Goal: Task Accomplishment & Management: Use online tool/utility

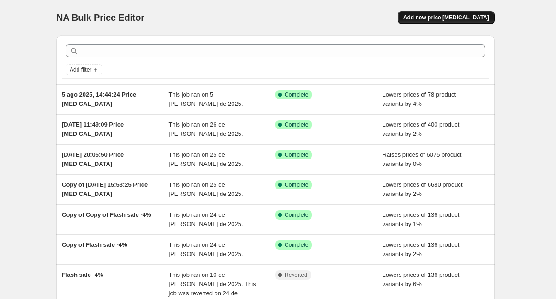
click at [448, 13] on button "Add new price [MEDICAL_DATA]" at bounding box center [446, 17] width 97 height 13
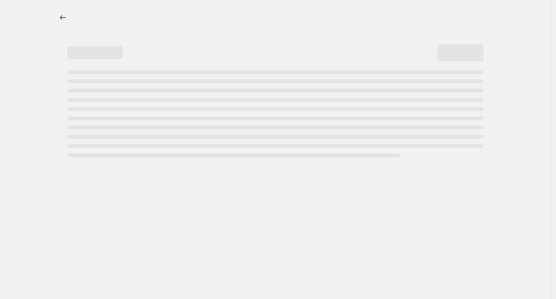
select select "percentage"
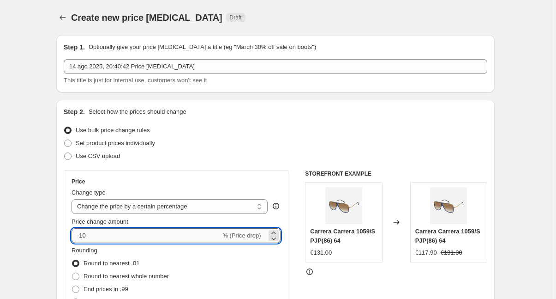
click at [99, 236] on input "-10" at bounding box center [146, 235] width 149 height 15
type input "-1"
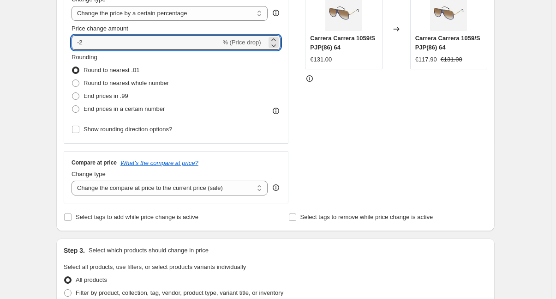
scroll to position [211, 0]
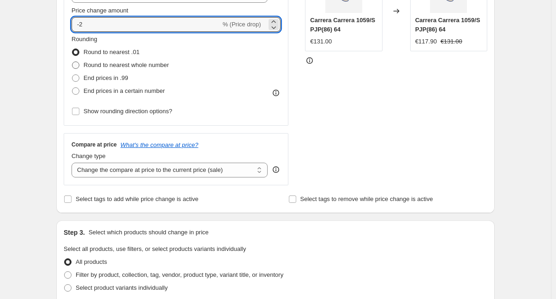
type input "-2"
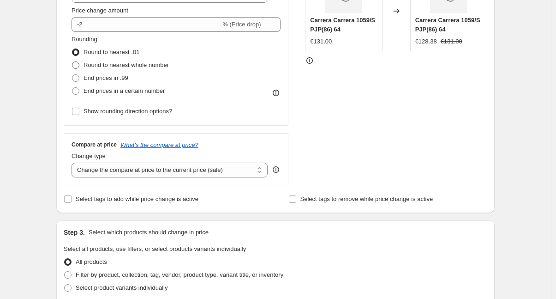
click at [78, 63] on span at bounding box center [75, 64] width 7 height 7
click at [72, 62] on input "Round to nearest whole number" at bounding box center [72, 61] width 0 height 0
radio input "true"
click at [243, 170] on select "Change the compare at price to the current price (sale) Change the compare at p…" at bounding box center [170, 169] width 196 height 15
select select "no_change"
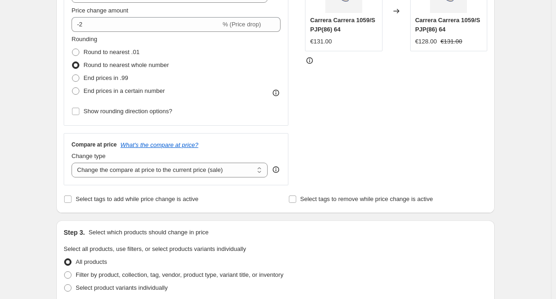
click at [73, 162] on select "Change the compare at price to the current price (sale) Change the compare at p…" at bounding box center [170, 169] width 196 height 15
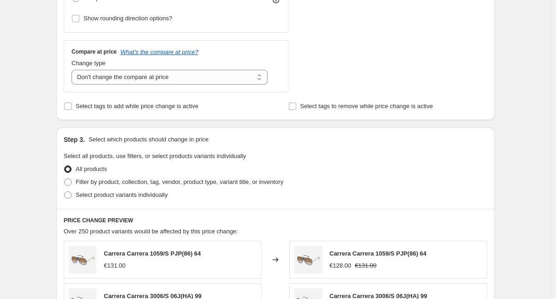
scroll to position [304, 0]
click at [69, 178] on span at bounding box center [68, 182] width 8 height 8
click at [65, 178] on input "Filter by product, collection, tag, vendor, product type, variant title, or inv…" at bounding box center [64, 178] width 0 height 0
radio input "true"
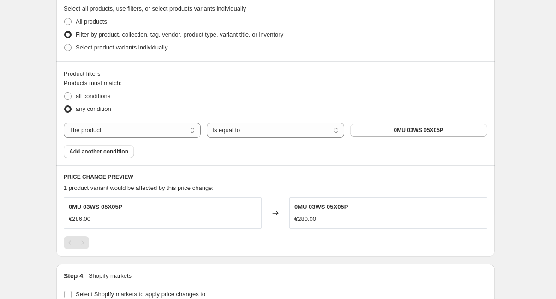
scroll to position [451, 0]
click at [184, 130] on select "The product The product's collection The product's tag The product's vendor The…" at bounding box center [132, 129] width 137 height 15
select select "vendor"
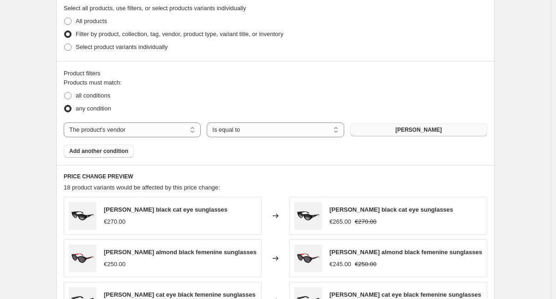
click at [407, 132] on span "[PERSON_NAME]" at bounding box center [419, 129] width 47 height 7
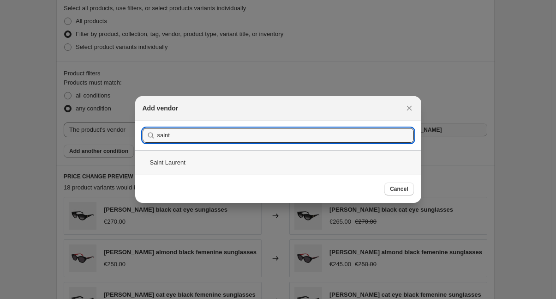
type input "saint"
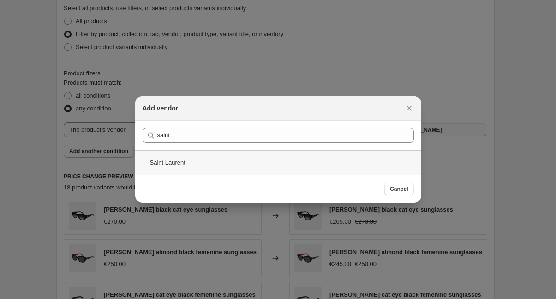
click at [170, 163] on div "Saint Laurent" at bounding box center [278, 162] width 286 height 24
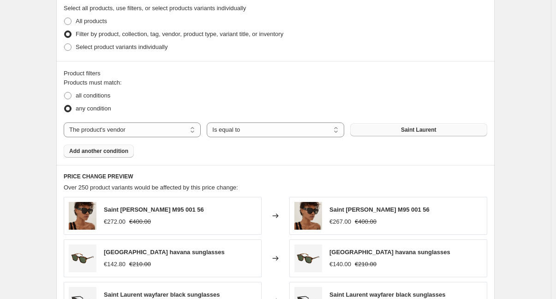
click at [112, 151] on span "Add another condition" at bounding box center [98, 150] width 59 height 7
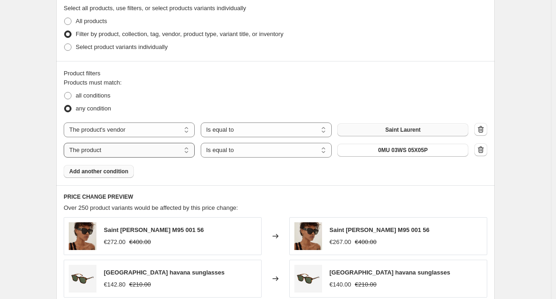
click at [119, 148] on select "The product The product's collection The product's tag The product's vendor The…" at bounding box center [129, 150] width 131 height 15
select select "vendor"
click at [404, 152] on span "[PERSON_NAME]" at bounding box center [403, 149] width 47 height 7
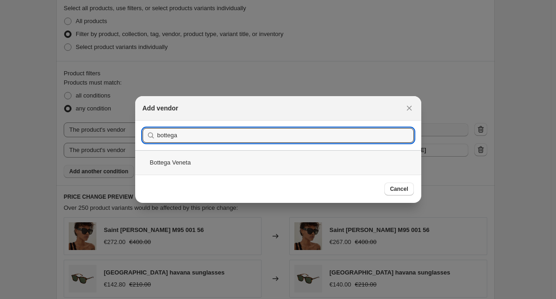
type input "bottega"
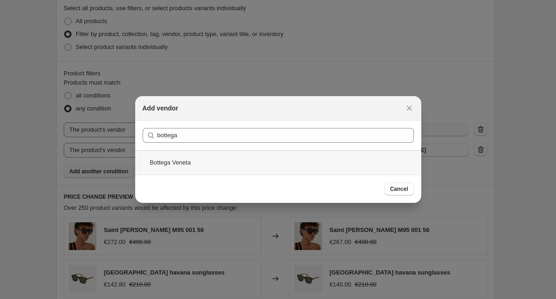
click at [180, 163] on div "Bottega Veneta" at bounding box center [278, 162] width 286 height 24
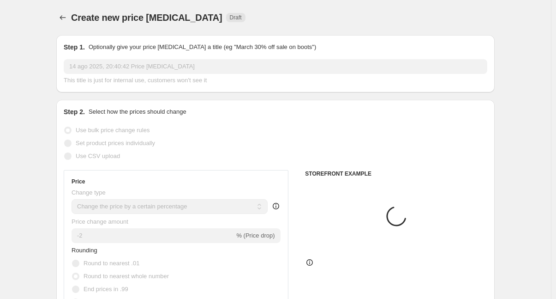
scroll to position [451, 0]
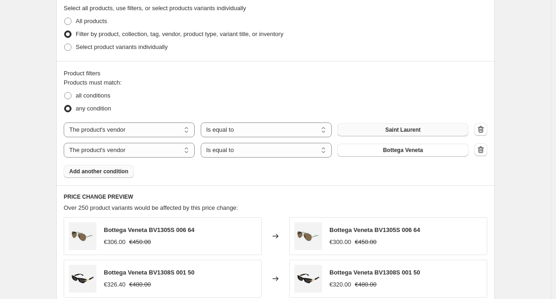
click at [89, 172] on span "Add another condition" at bounding box center [98, 171] width 59 height 7
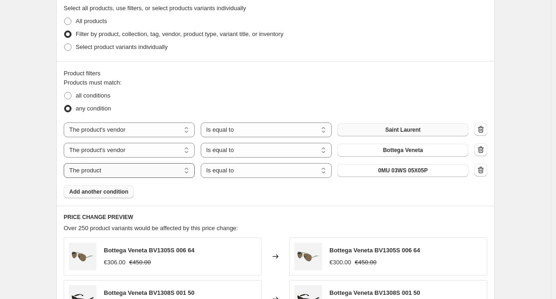
click at [104, 171] on select "The product The product's collection The product's tag The product's vendor The…" at bounding box center [129, 170] width 131 height 15
select select "vendor"
click at [394, 170] on span "[PERSON_NAME]" at bounding box center [403, 170] width 47 height 7
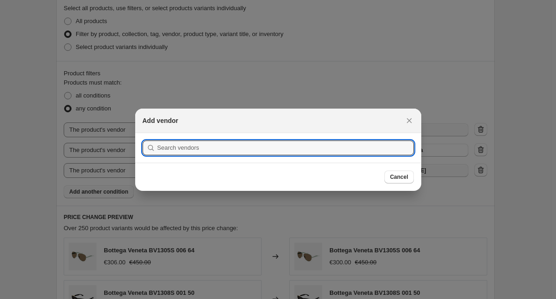
scroll to position [0, 0]
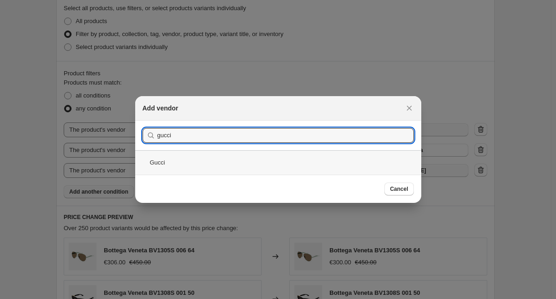
type input "gucci"
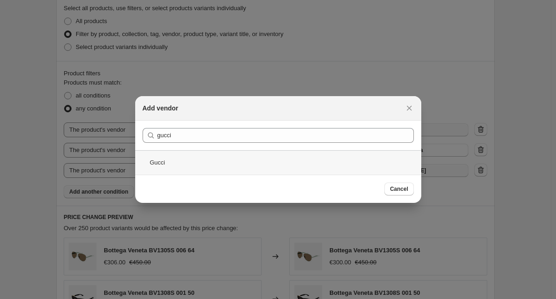
click at [150, 166] on div "Gucci" at bounding box center [278, 162] width 286 height 24
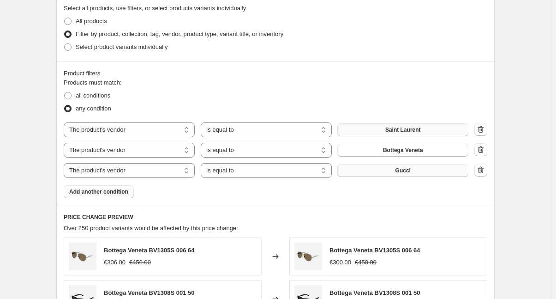
click at [95, 192] on span "Add another condition" at bounding box center [98, 191] width 59 height 7
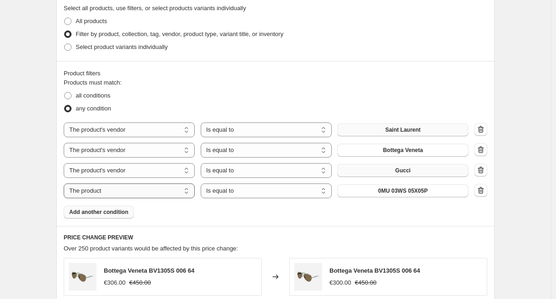
click at [105, 188] on select "The product The product's collection The product's tag The product's vendor The…" at bounding box center [129, 190] width 131 height 15
select select "vendor"
click at [421, 193] on span "[PERSON_NAME]" at bounding box center [403, 190] width 47 height 7
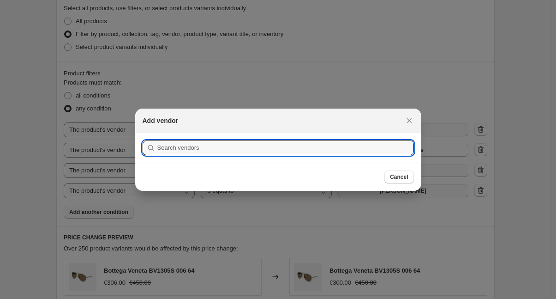
scroll to position [0, 0]
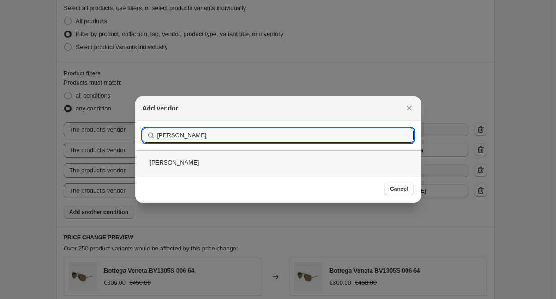
type input "[PERSON_NAME]"
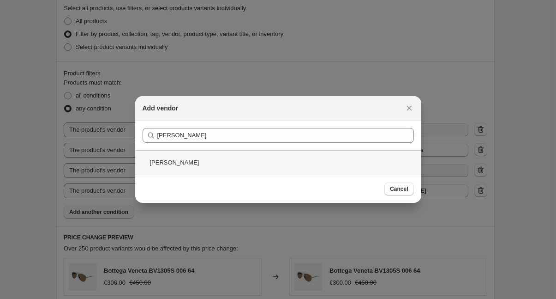
click at [161, 162] on div "[PERSON_NAME]" at bounding box center [278, 162] width 286 height 24
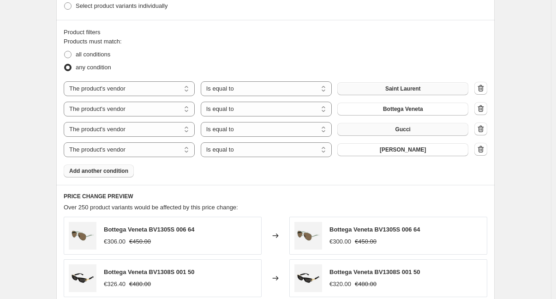
scroll to position [493, 0]
click at [104, 172] on span "Add another condition" at bounding box center [98, 170] width 59 height 7
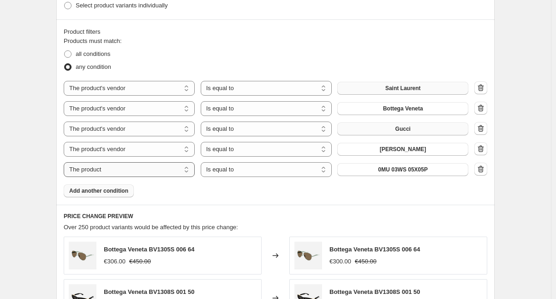
click at [104, 172] on select "The product The product's collection The product's tag The product's vendor The…" at bounding box center [129, 169] width 131 height 15
select select "vendor"
click at [174, 171] on select "The product The product's collection The product's tag The product's vendor The…" at bounding box center [129, 169] width 131 height 15
click at [376, 172] on button "[PERSON_NAME]" at bounding box center [402, 169] width 131 height 13
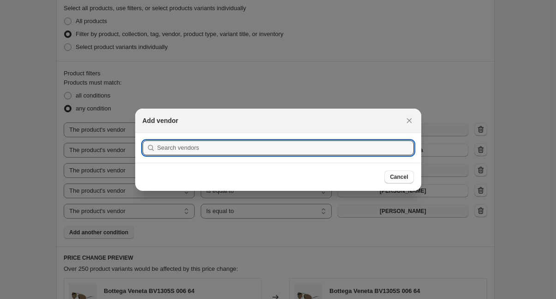
scroll to position [0, 0]
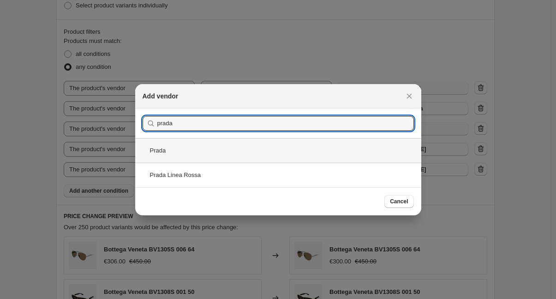
type input "prada"
click at [168, 154] on div "Prada" at bounding box center [278, 150] width 286 height 24
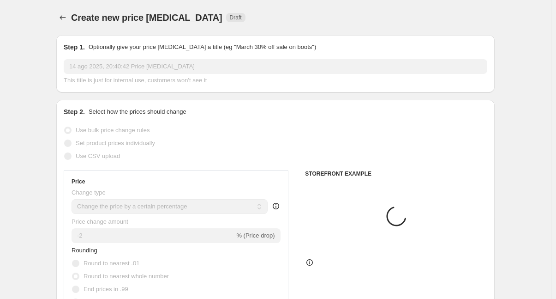
scroll to position [493, 0]
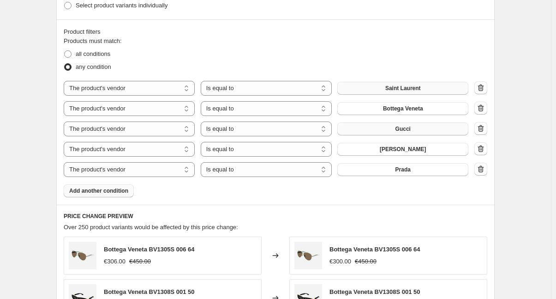
click at [104, 189] on span "Add another condition" at bounding box center [98, 190] width 59 height 7
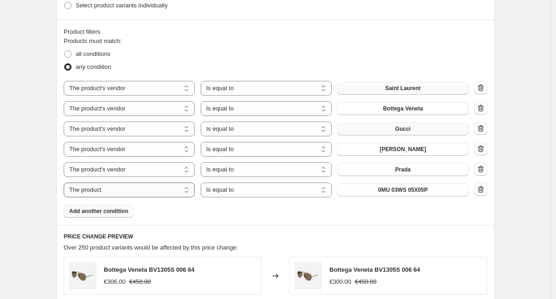
click at [115, 191] on select "The product The product's collection The product's tag The product's vendor The…" at bounding box center [129, 189] width 131 height 15
select select "vendor"
click at [431, 191] on button "[PERSON_NAME]" at bounding box center [402, 189] width 131 height 13
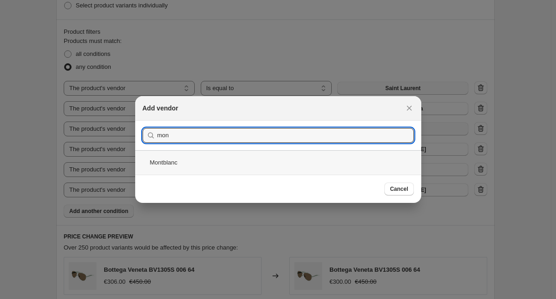
type input "mon"
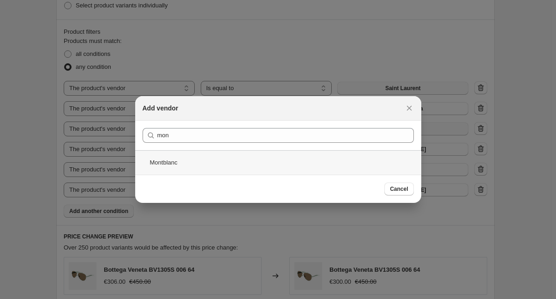
click at [167, 162] on div "Montblanc" at bounding box center [278, 162] width 286 height 24
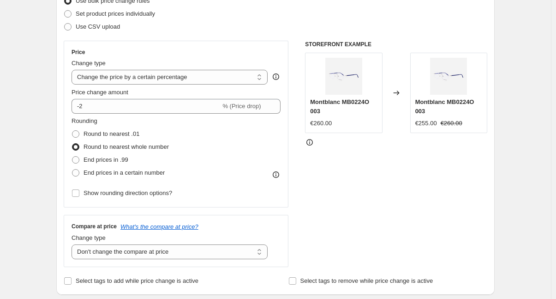
scroll to position [127, 0]
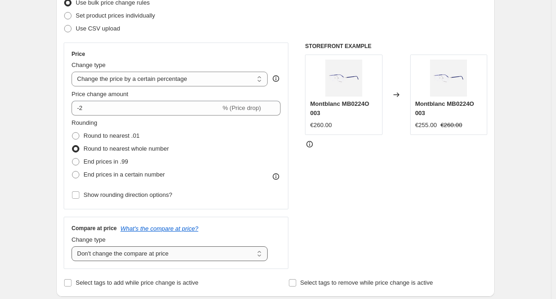
click at [156, 252] on select "Change the compare at price to the current price (sale) Change the compare at p…" at bounding box center [170, 253] width 196 height 15
click at [73, 246] on select "Change the compare at price to the current price (sale) Change the compare at p…" at bounding box center [170, 253] width 196 height 15
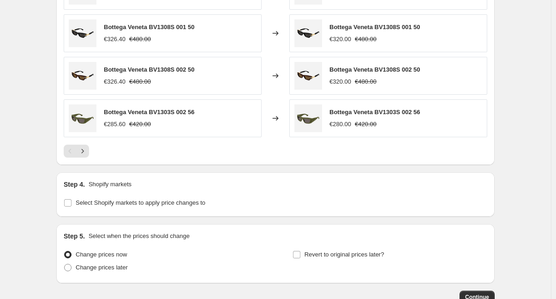
scroll to position [829, 0]
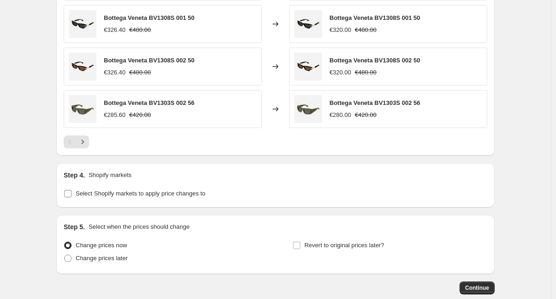
click at [72, 191] on input "Select Shopify markets to apply price changes to" at bounding box center [67, 193] width 7 height 7
checkbox input "true"
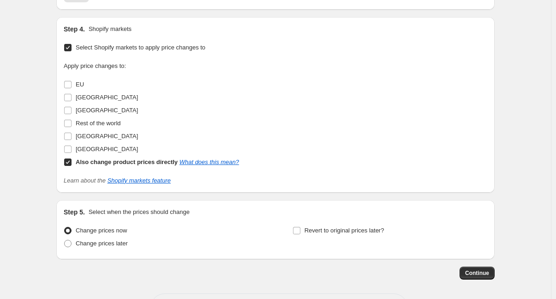
scroll to position [989, 0]
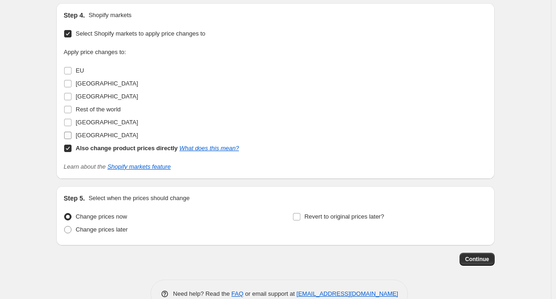
click at [71, 132] on input "[GEOGRAPHIC_DATA]" at bounding box center [67, 135] width 7 height 7
checkbox input "true"
click at [71, 122] on input "[GEOGRAPHIC_DATA]" at bounding box center [67, 122] width 7 height 7
checkbox input "true"
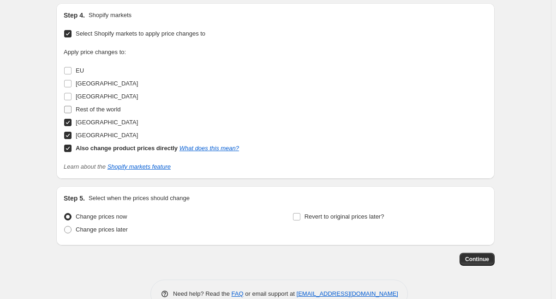
click at [70, 108] on input "Rest of the world" at bounding box center [67, 109] width 7 height 7
checkbox input "true"
click at [70, 93] on input "[GEOGRAPHIC_DATA]" at bounding box center [67, 96] width 7 height 7
checkbox input "true"
click at [71, 83] on input "[GEOGRAPHIC_DATA]" at bounding box center [67, 83] width 7 height 7
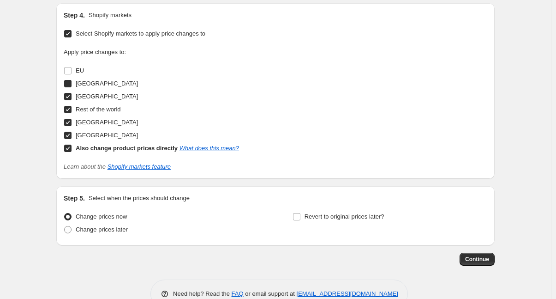
checkbox input "true"
click at [71, 64] on label "EU" at bounding box center [74, 70] width 20 height 13
click at [71, 67] on input "EU" at bounding box center [67, 70] width 7 height 7
checkbox input "true"
click at [480, 258] on span "Continue" at bounding box center [477, 258] width 24 height 7
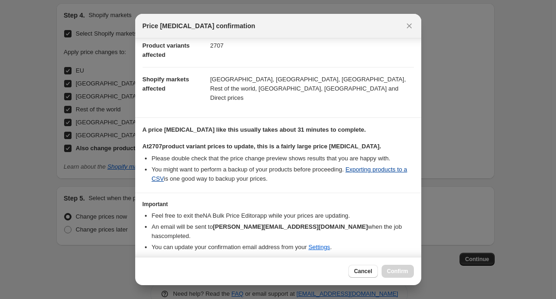
scroll to position [115, 0]
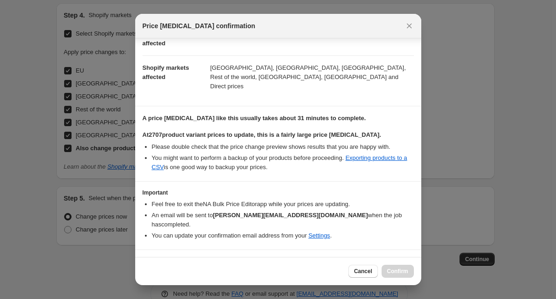
click at [148, 260] on input "I understand that this price [MEDICAL_DATA] will affect 2707 product variants" at bounding box center [146, 263] width 7 height 7
checkbox input "true"
click at [398, 270] on span "Confirm" at bounding box center [397, 270] width 21 height 7
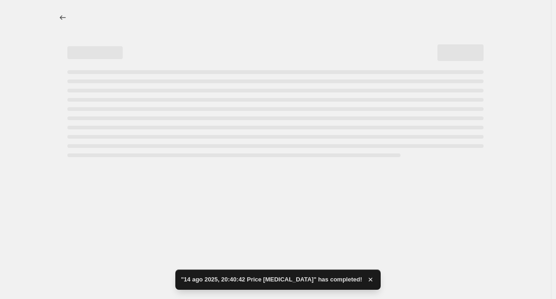
select select "percentage"
select select "no_change"
select select "vendor"
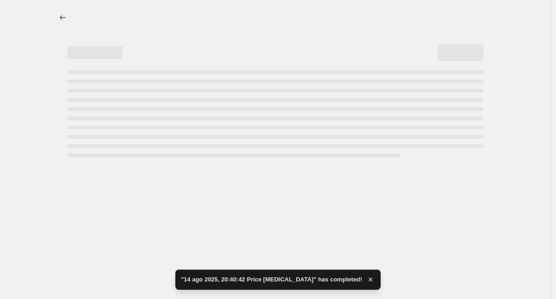
select select "vendor"
